Goal: Navigation & Orientation: Find specific page/section

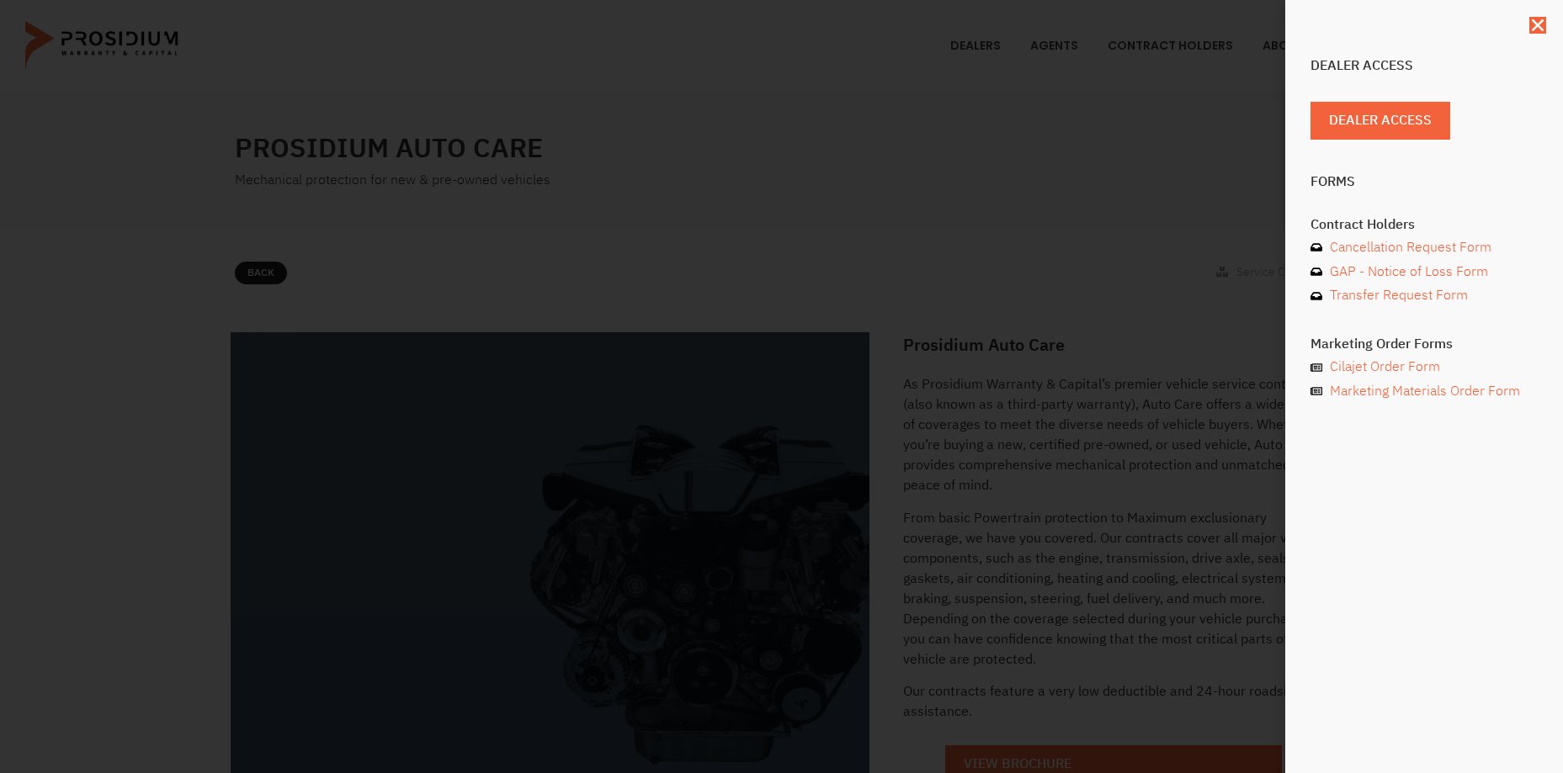
click at [1023, 173] on div "Dealer Access Dealer Access Forms Contract Holders Cancellation Request Form GA…" at bounding box center [781, 386] width 1563 height 773
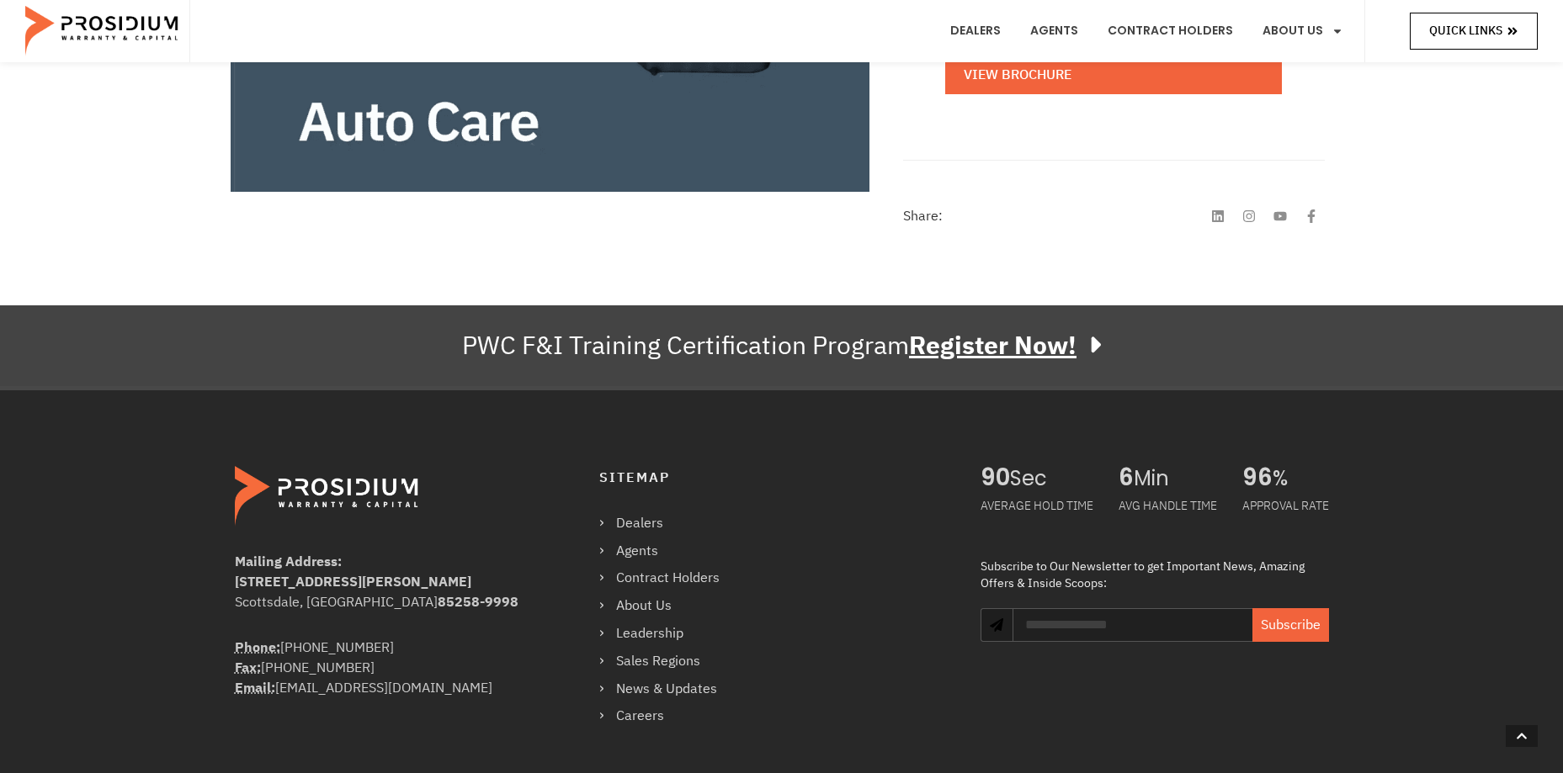
scroll to position [857, 0]
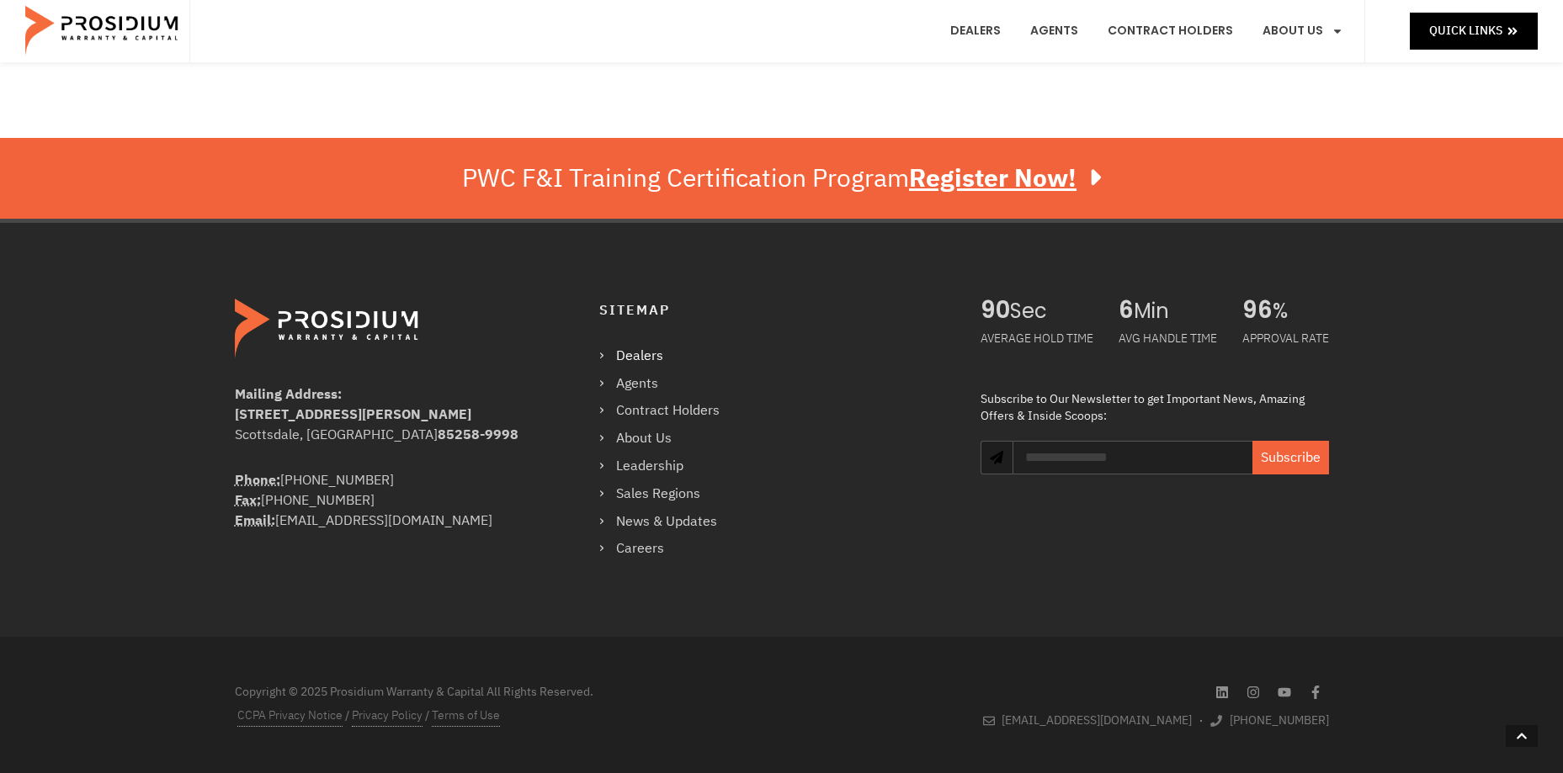
click at [661, 352] on link "Dealers" at bounding box center [667, 356] width 137 height 24
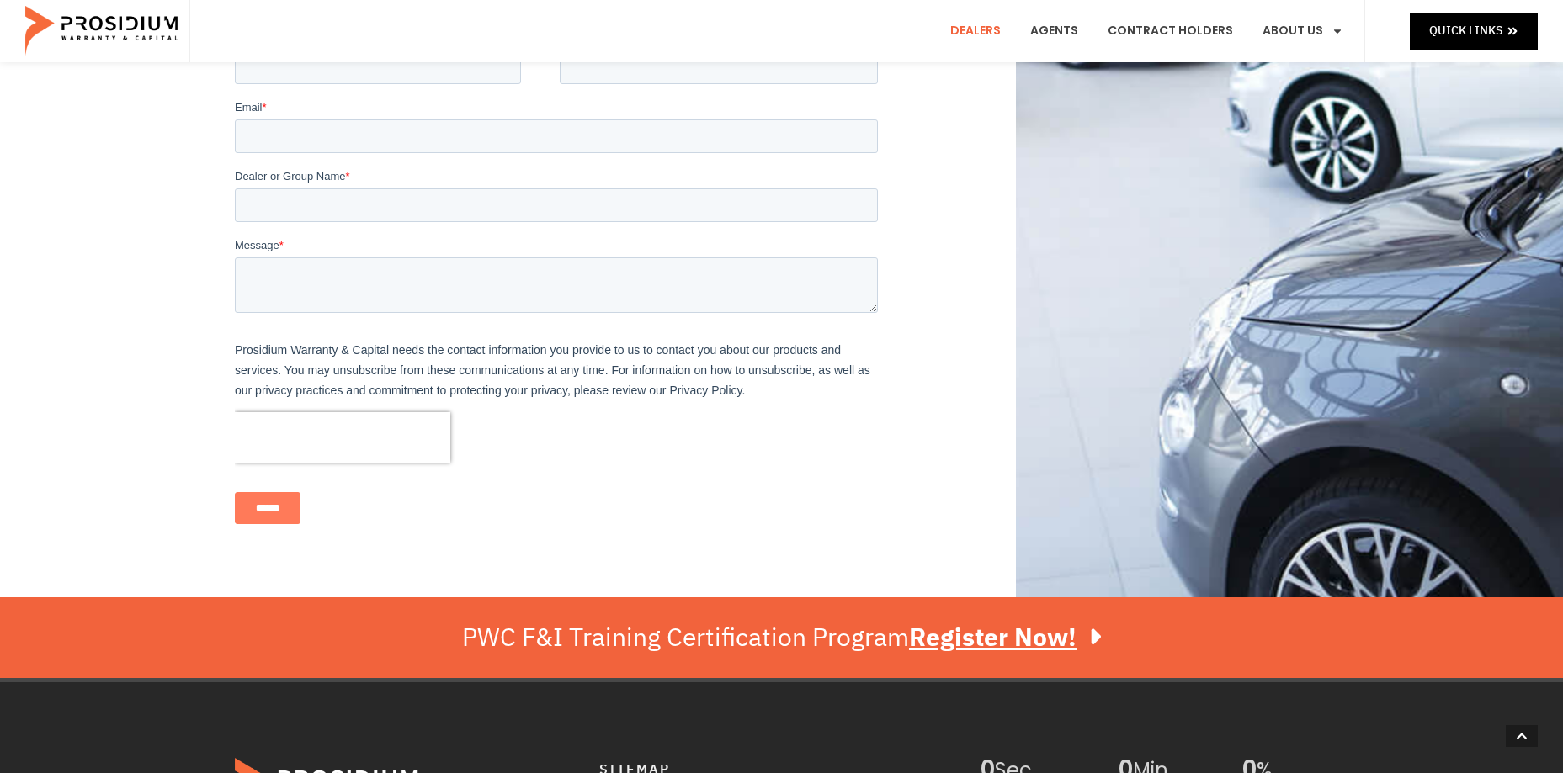
scroll to position [1268, 0]
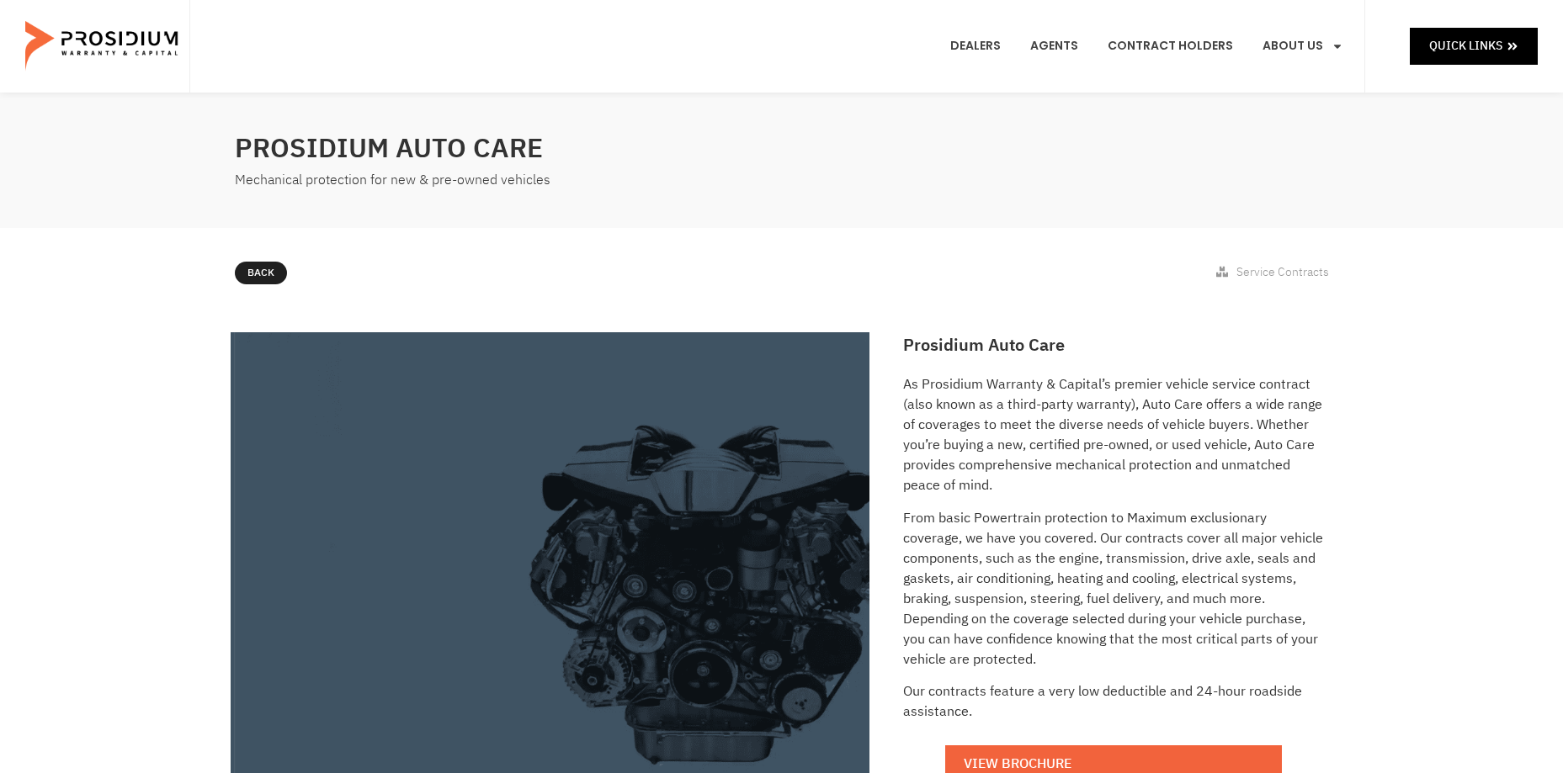
click at [1454, 32] on e-page-transition at bounding box center [781, 386] width 1563 height 773
click at [1452, 43] on span "Quick Links" at bounding box center [1465, 45] width 73 height 21
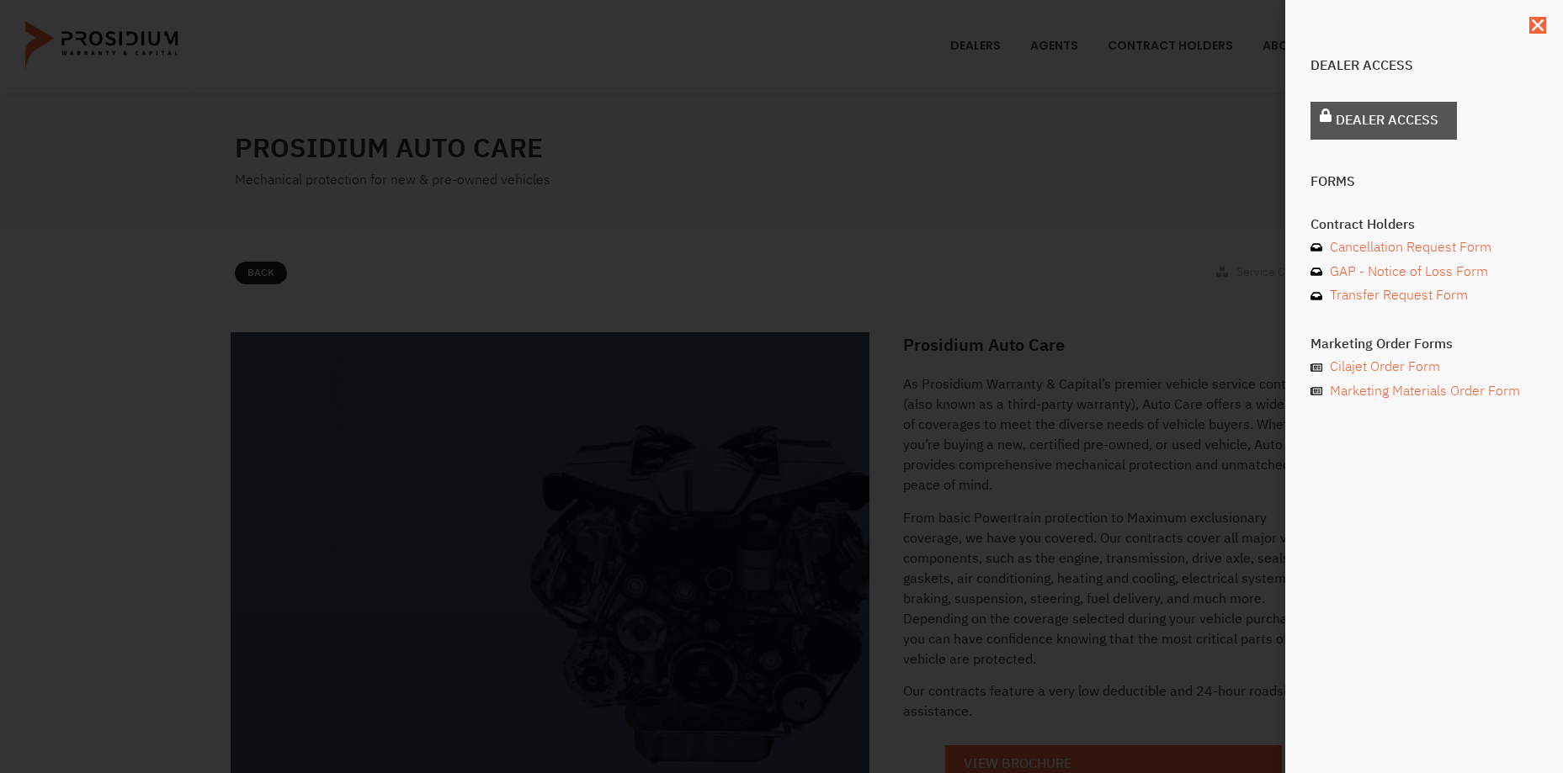
click at [1408, 125] on span "Dealer Access" at bounding box center [1387, 121] width 103 height 24
click at [1366, 126] on span "Dealer Access" at bounding box center [1387, 121] width 103 height 24
